Goal: Navigation & Orientation: Find specific page/section

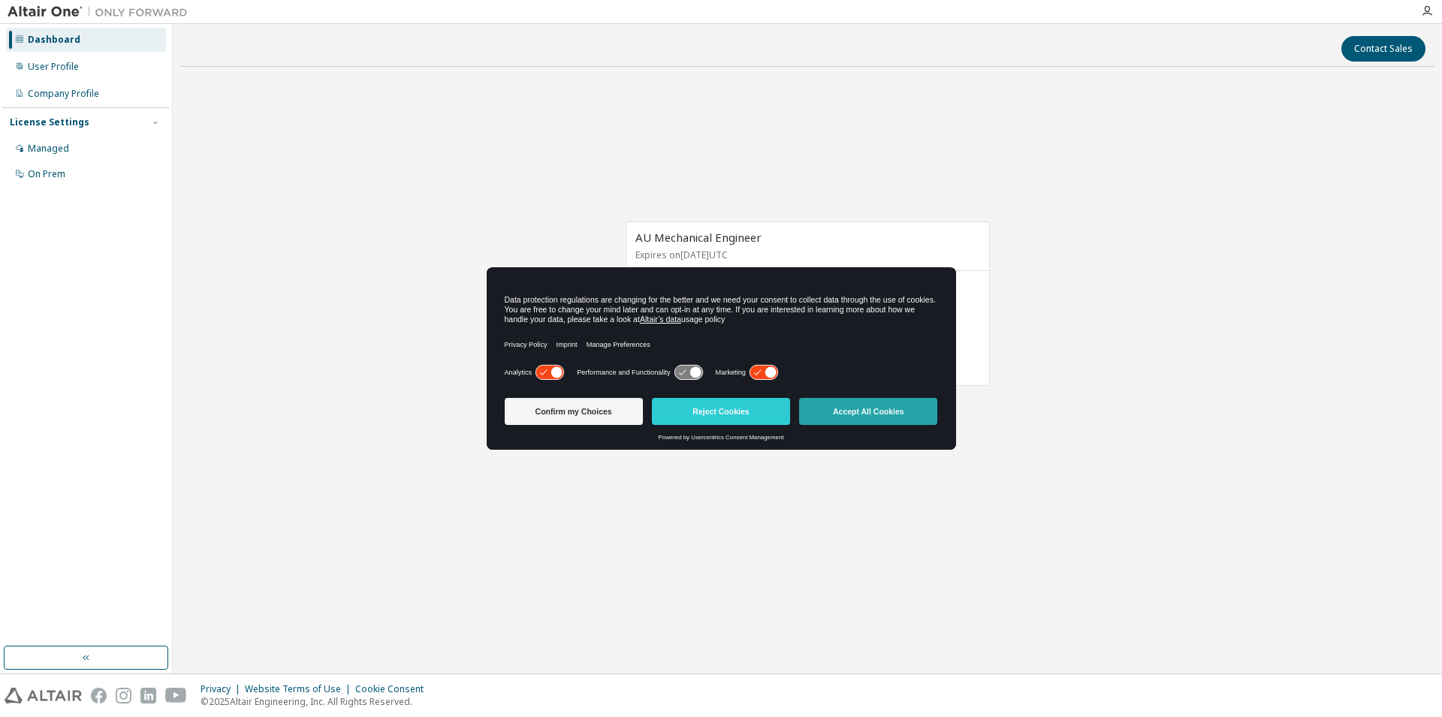
click at [889, 412] on button "Accept All Cookies" at bounding box center [868, 411] width 138 height 27
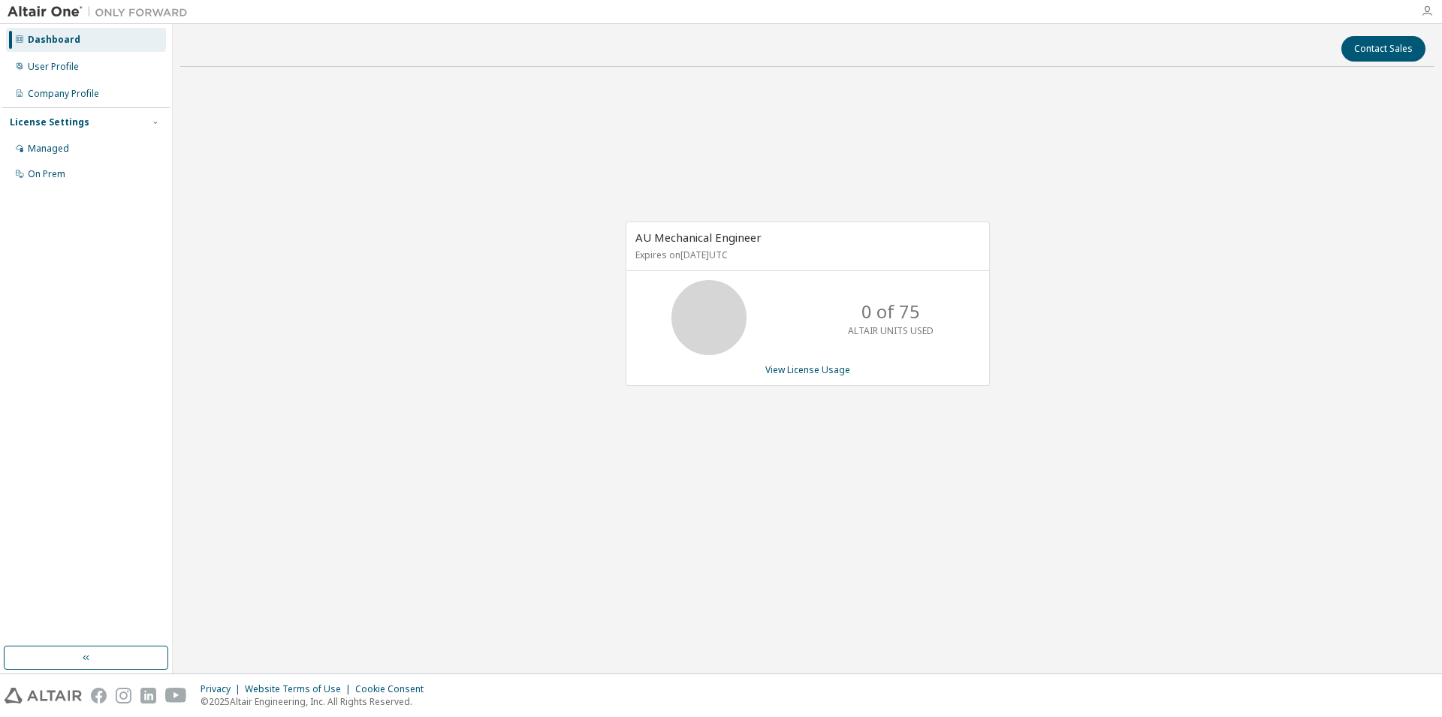
click at [1429, 10] on icon "button" at bounding box center [1427, 11] width 12 height 12
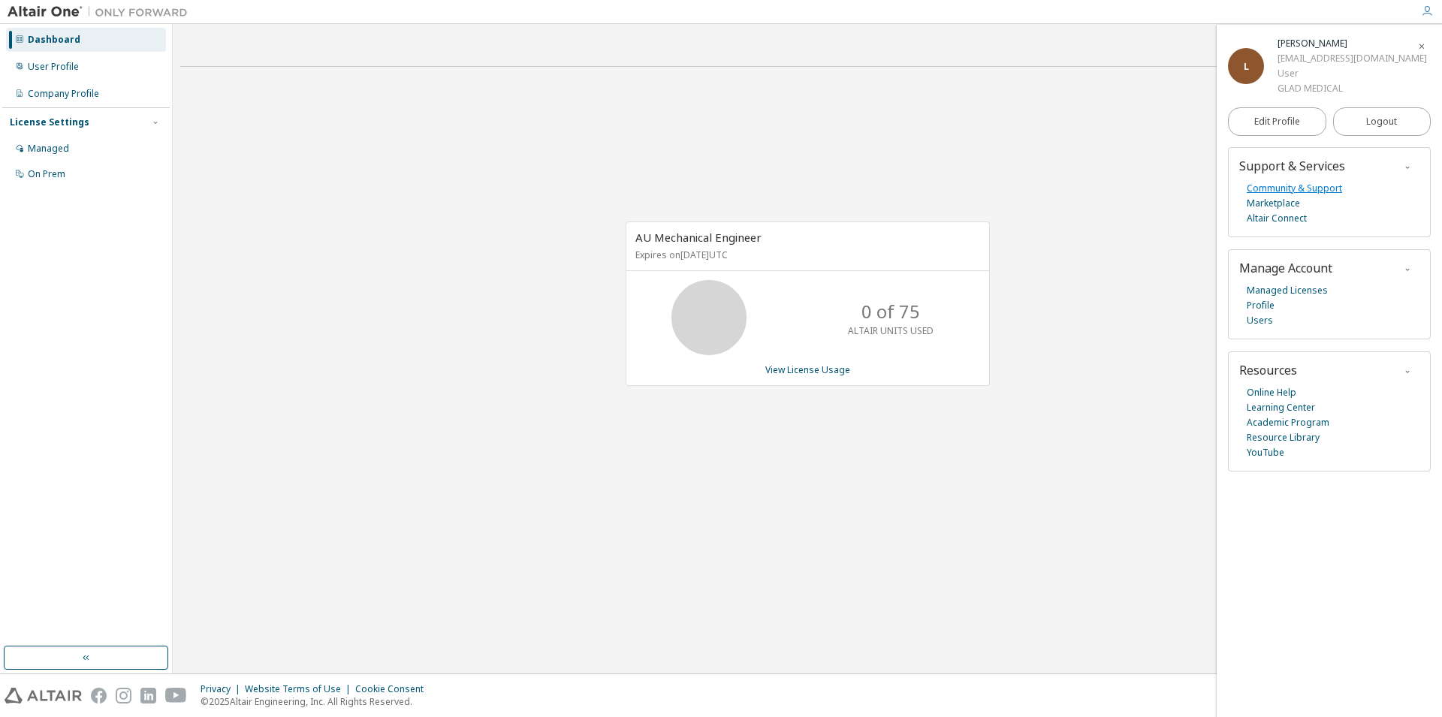
click at [1312, 184] on link "Community & Support" at bounding box center [1294, 188] width 95 height 15
